Goal: Task Accomplishment & Management: Manage account settings

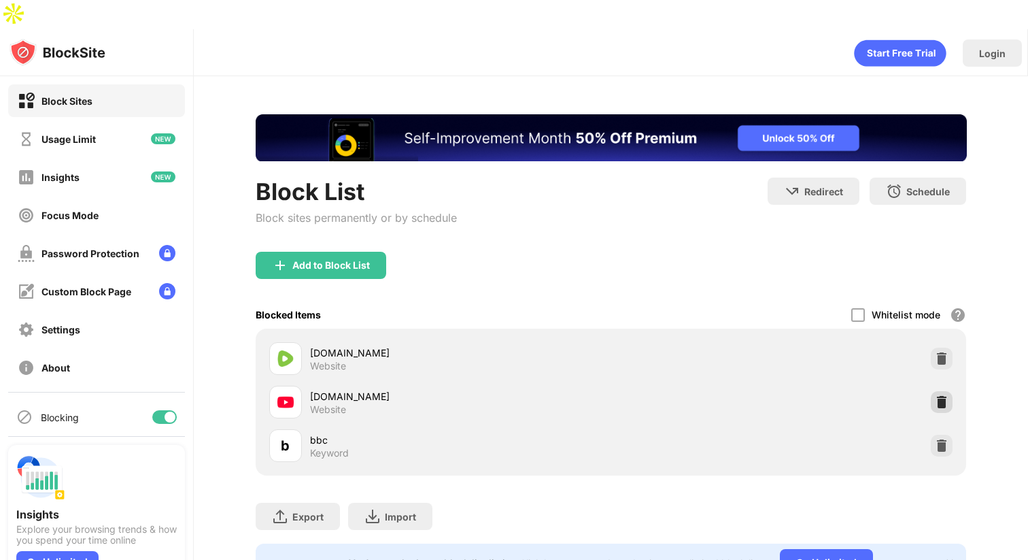
click at [940, 391] on div at bounding box center [942, 402] width 22 height 22
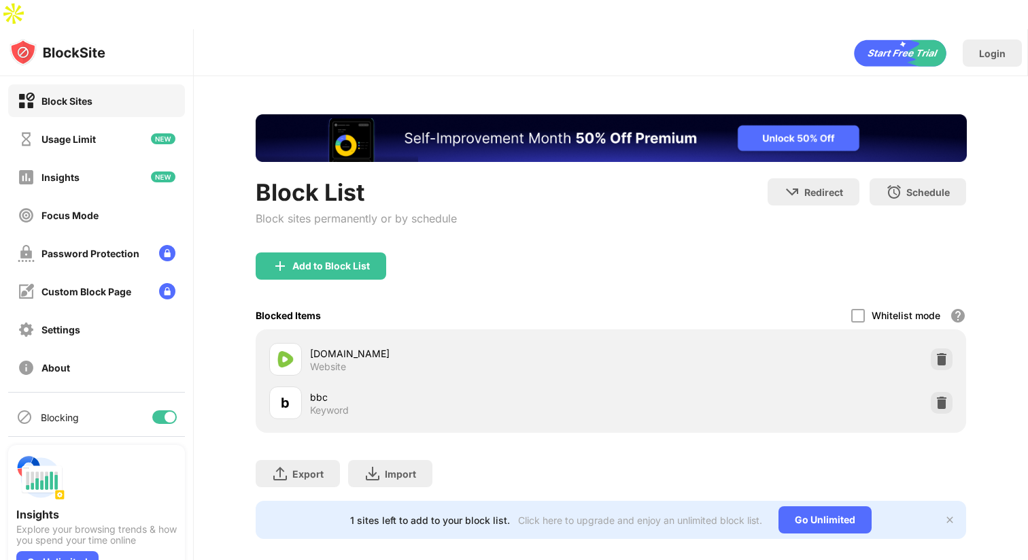
click at [350, 260] on div "Add to Block List" at bounding box center [331, 265] width 78 height 11
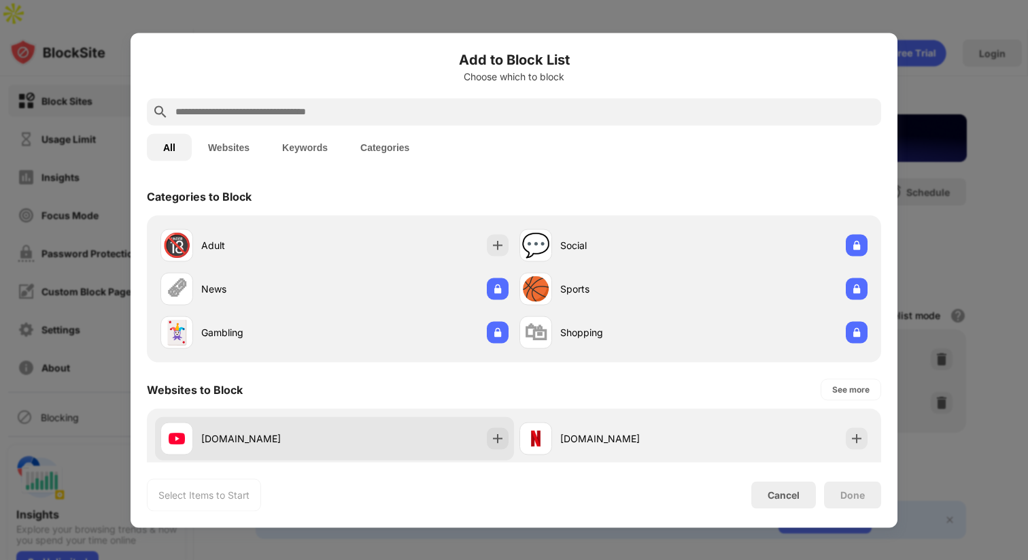
click at [455, 431] on div "[DOMAIN_NAME]" at bounding box center [334, 438] width 359 height 44
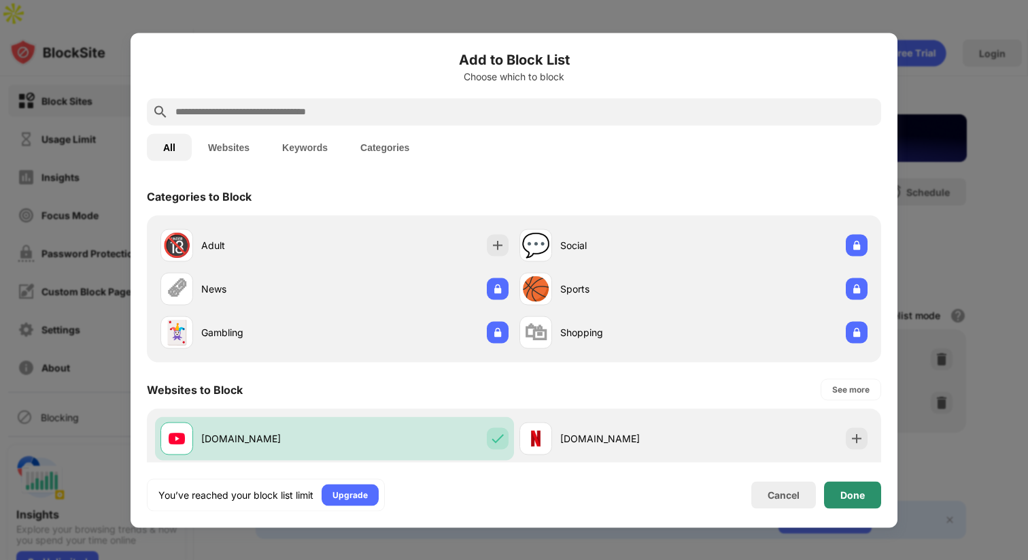
click at [846, 492] on div "Done" at bounding box center [852, 494] width 24 height 11
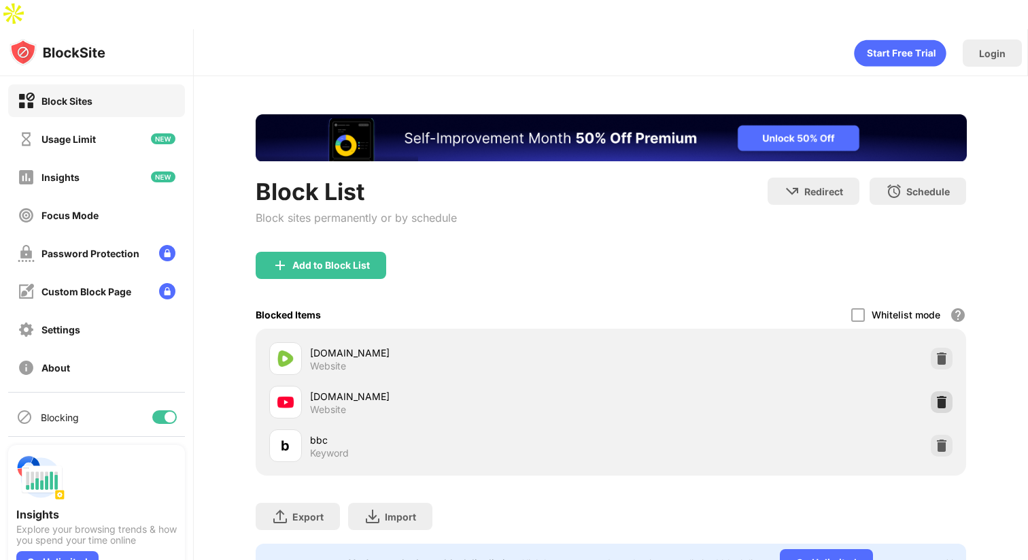
click at [935, 395] on img at bounding box center [942, 402] width 14 height 14
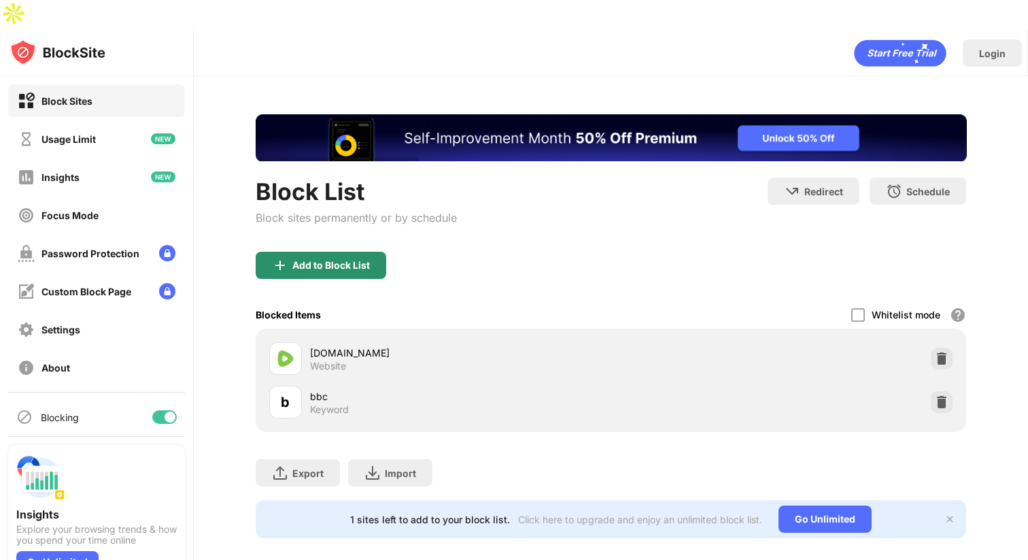
click at [348, 260] on div "Add to Block List" at bounding box center [331, 265] width 78 height 11
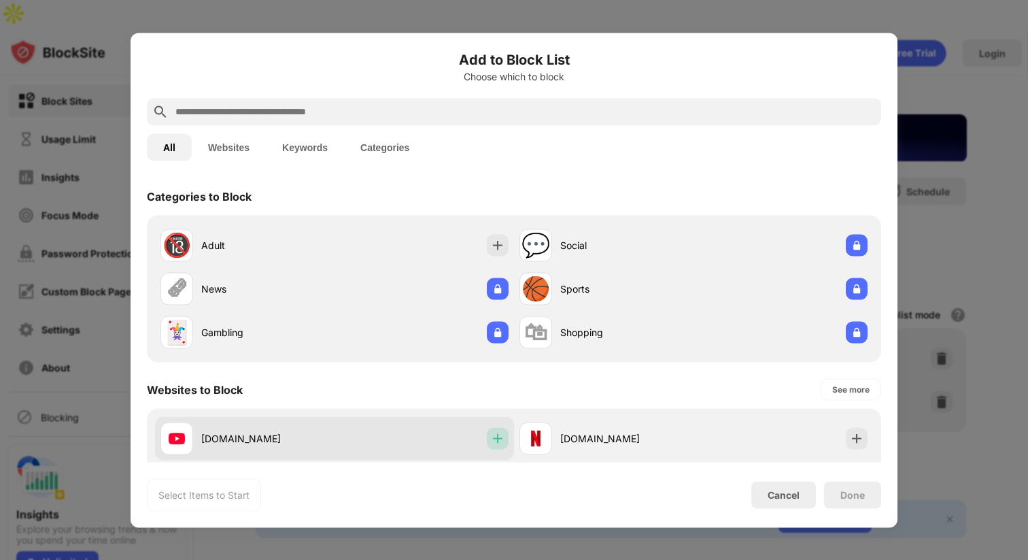
click at [491, 432] on img at bounding box center [498, 438] width 14 height 14
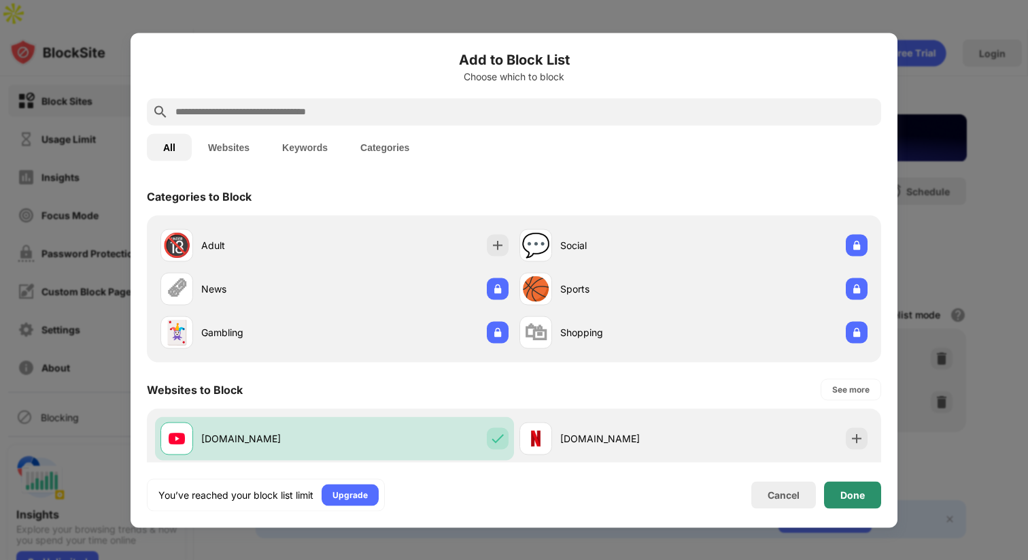
click at [855, 497] on div "Done" at bounding box center [852, 494] width 24 height 11
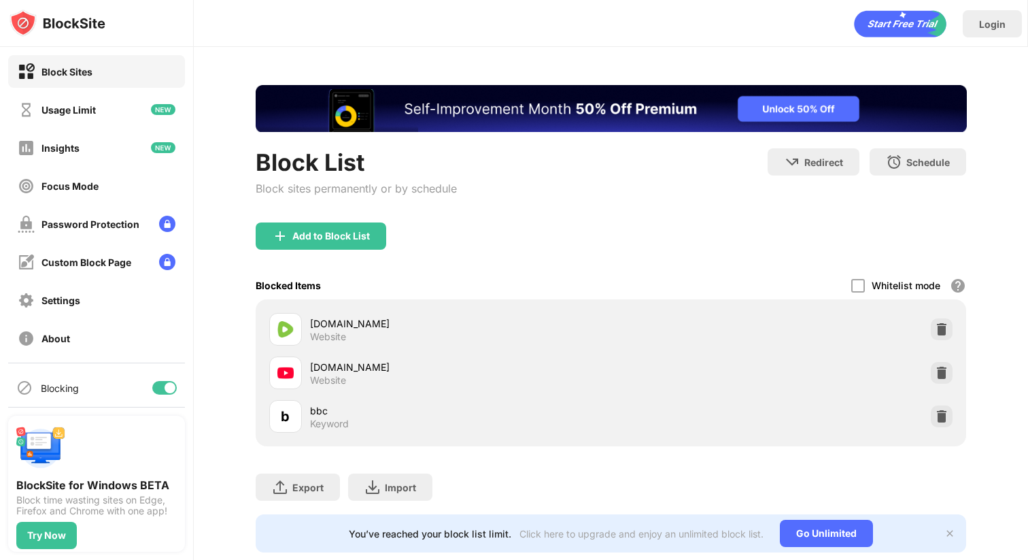
click at [935, 366] on img at bounding box center [942, 373] width 14 height 14
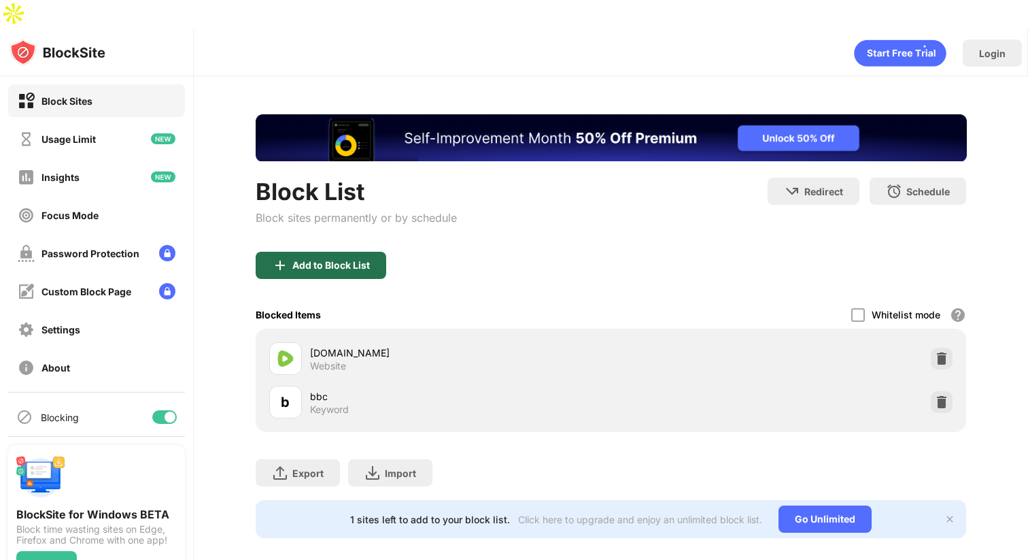
click at [334, 252] on div "Add to Block List" at bounding box center [321, 265] width 131 height 27
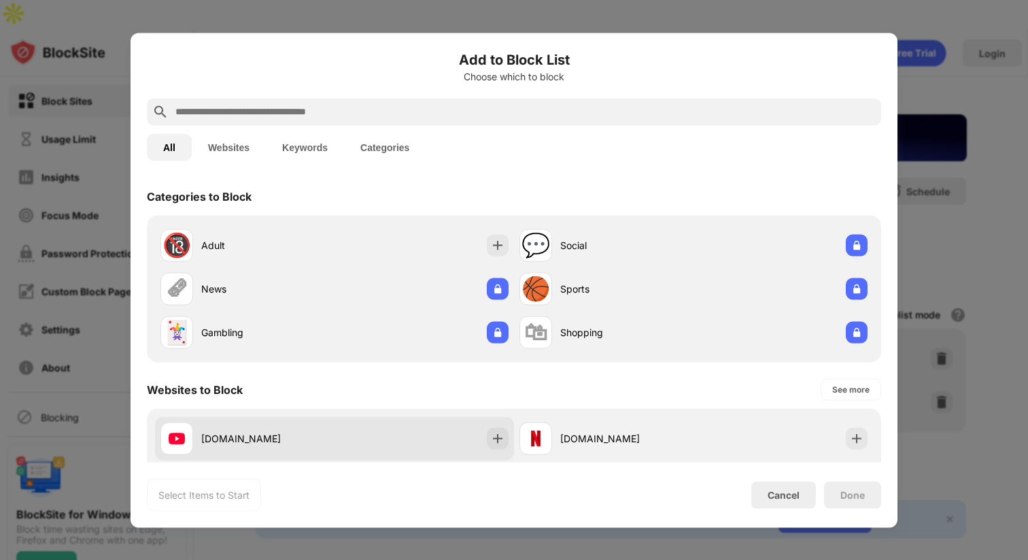
click at [354, 432] on div "[DOMAIN_NAME]" at bounding box center [334, 438] width 359 height 44
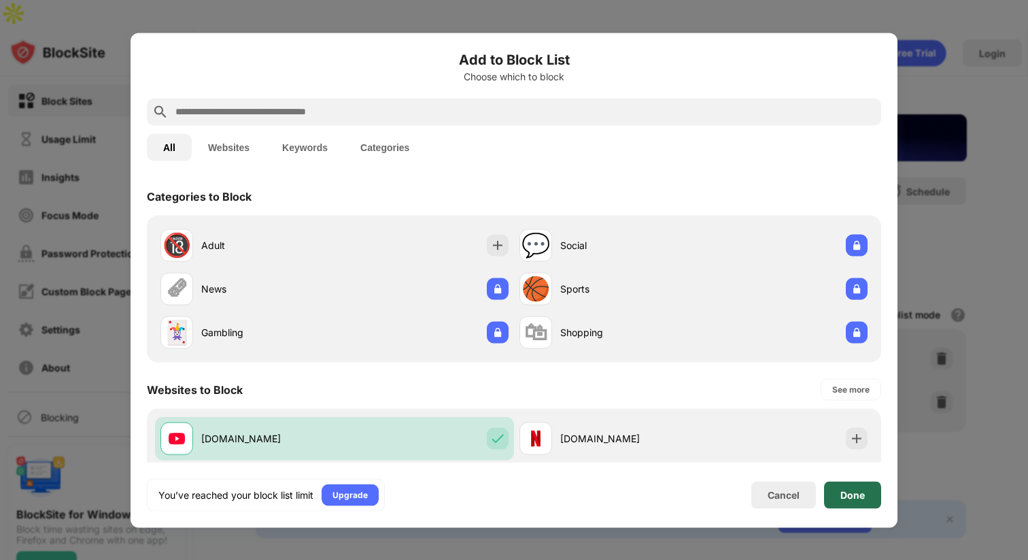
click at [848, 502] on div "Done" at bounding box center [852, 494] width 57 height 27
